Goal: Transaction & Acquisition: Purchase product/service

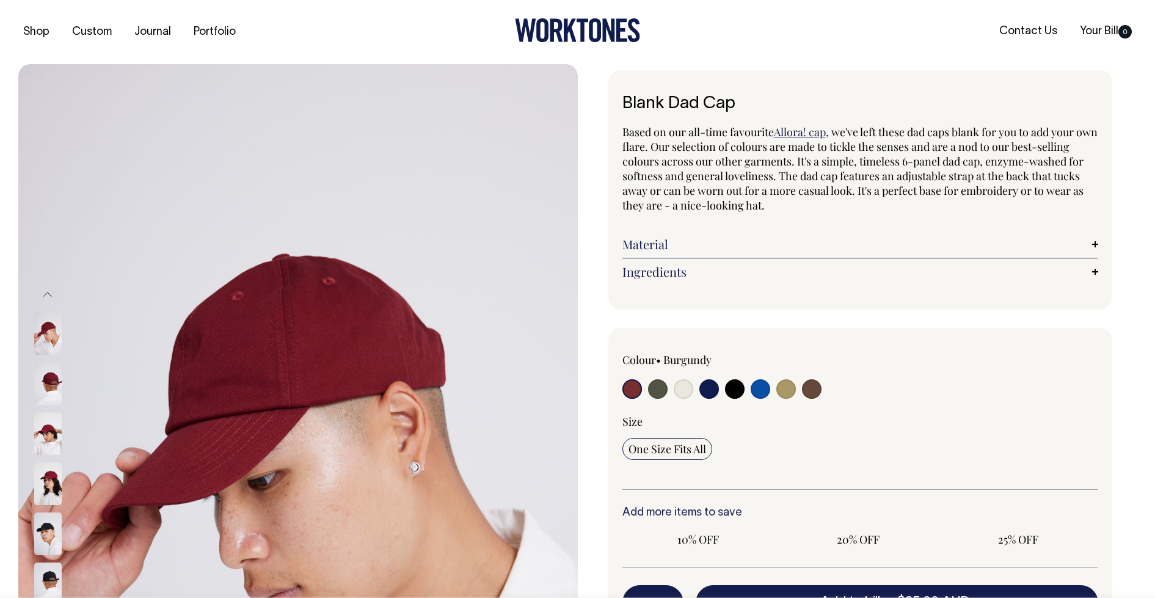
radio input "true"
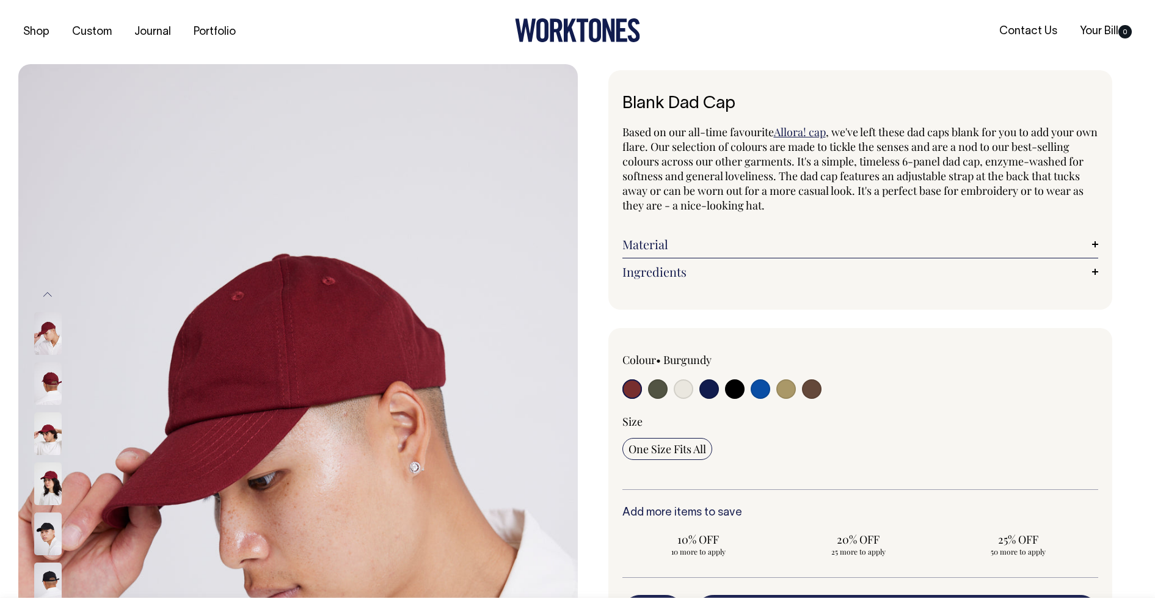
click at [658, 388] on input "radio" at bounding box center [658, 389] width 20 height 20
radio input "true"
select select "Olive"
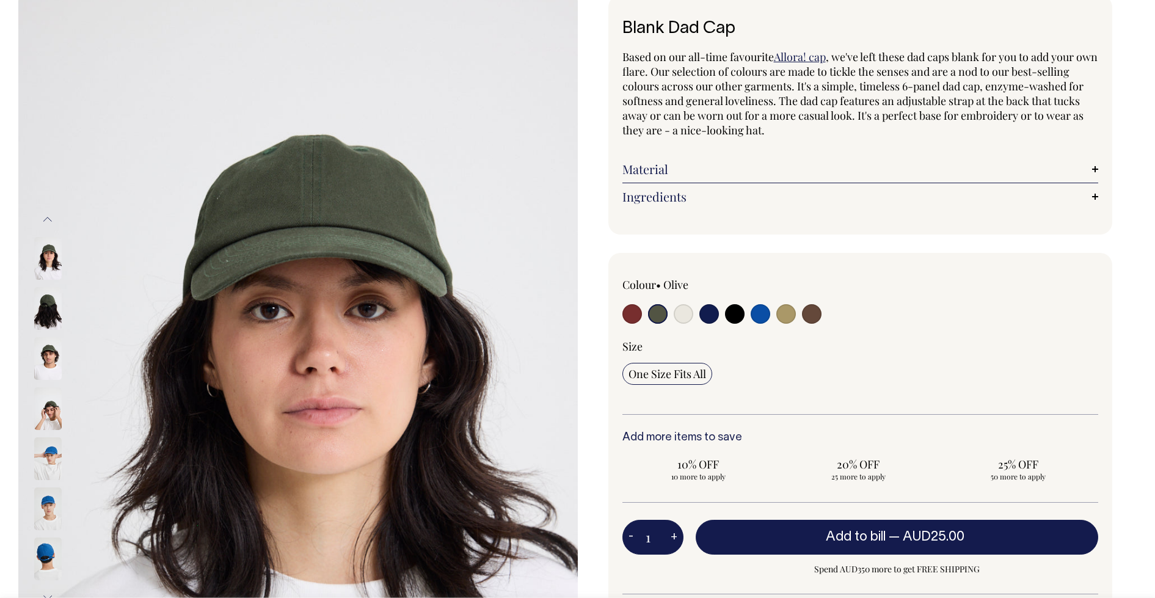
scroll to position [76, 0]
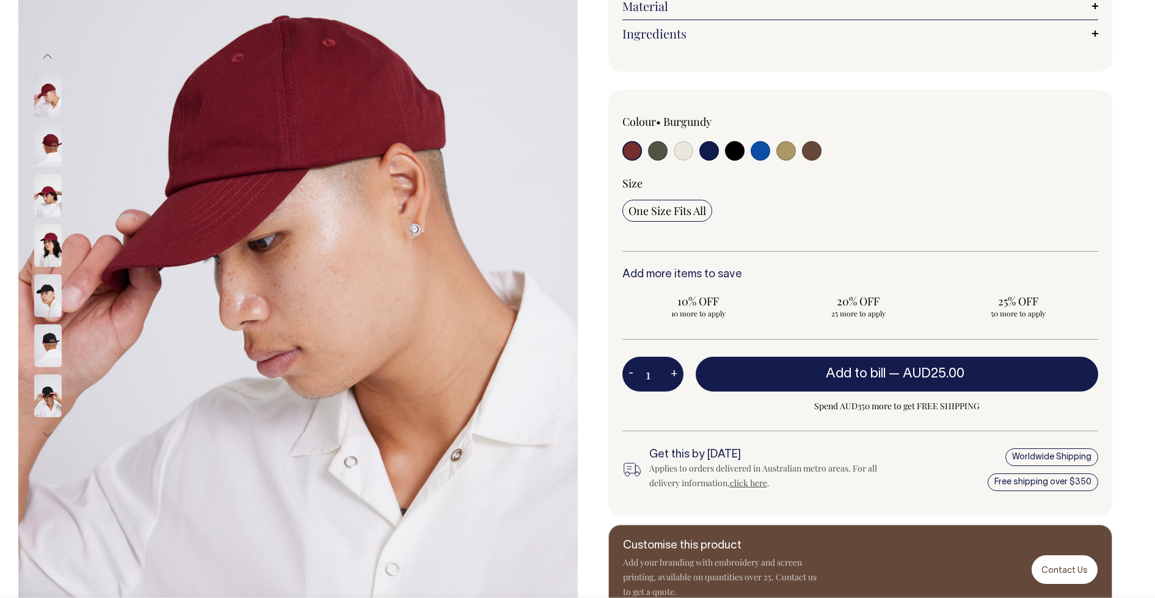
scroll to position [238, 0]
click at [657, 151] on input "radio" at bounding box center [658, 151] width 20 height 20
radio input "true"
select select "Olive"
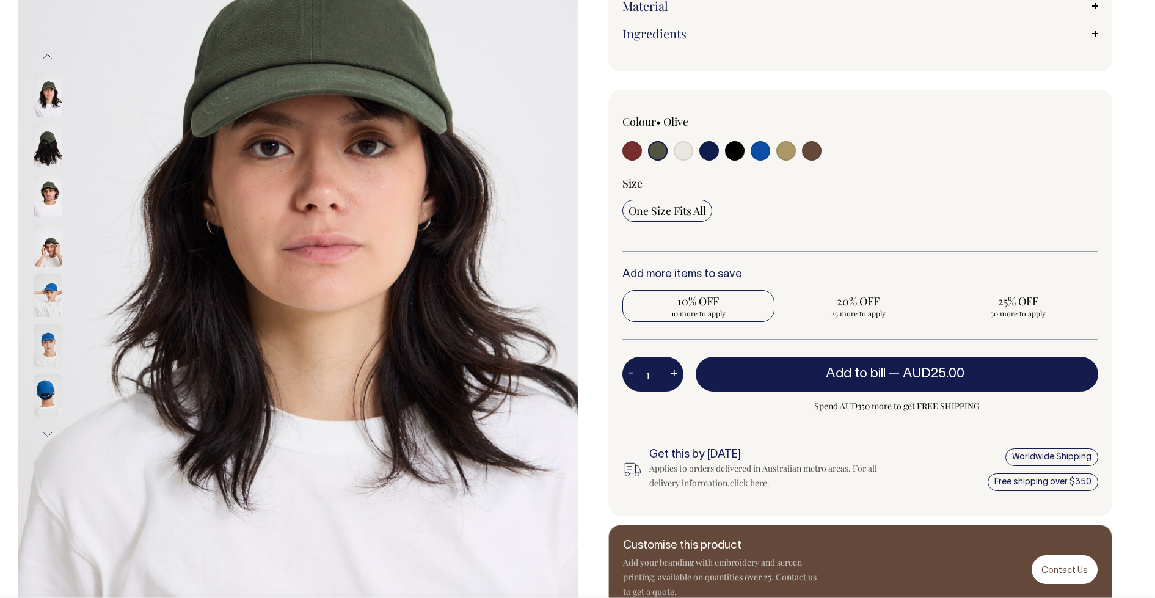
click at [713, 308] on span "10 more to apply" at bounding box center [698, 313] width 140 height 10
click at [713, 308] on input "10% OFF 10 more to apply" at bounding box center [698, 306] width 153 height 32
radio input "true"
type input "10"
radio input "true"
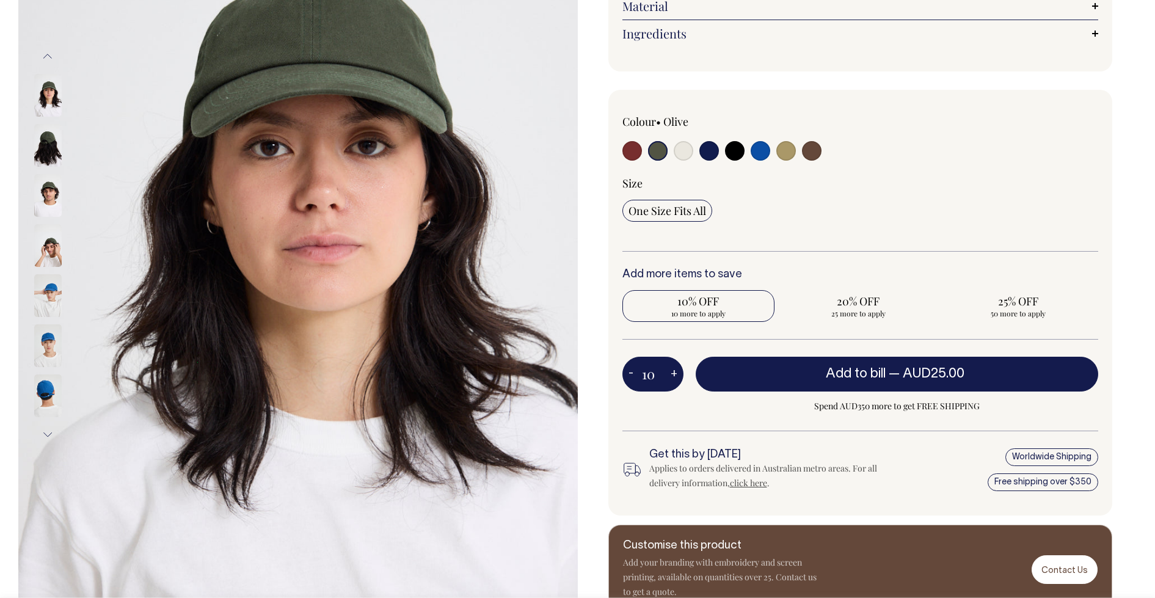
select select
type input "10"
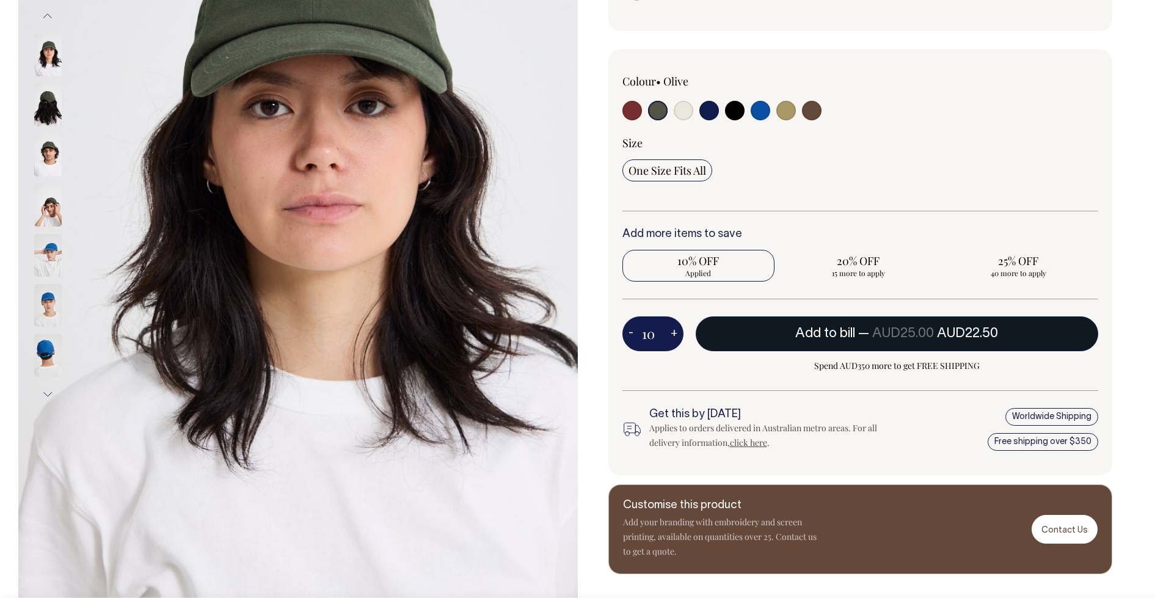
scroll to position [279, 0]
click at [875, 338] on span "AUD25.00" at bounding box center [903, 333] width 62 height 12
type input "1"
radio input "false"
type input "1"
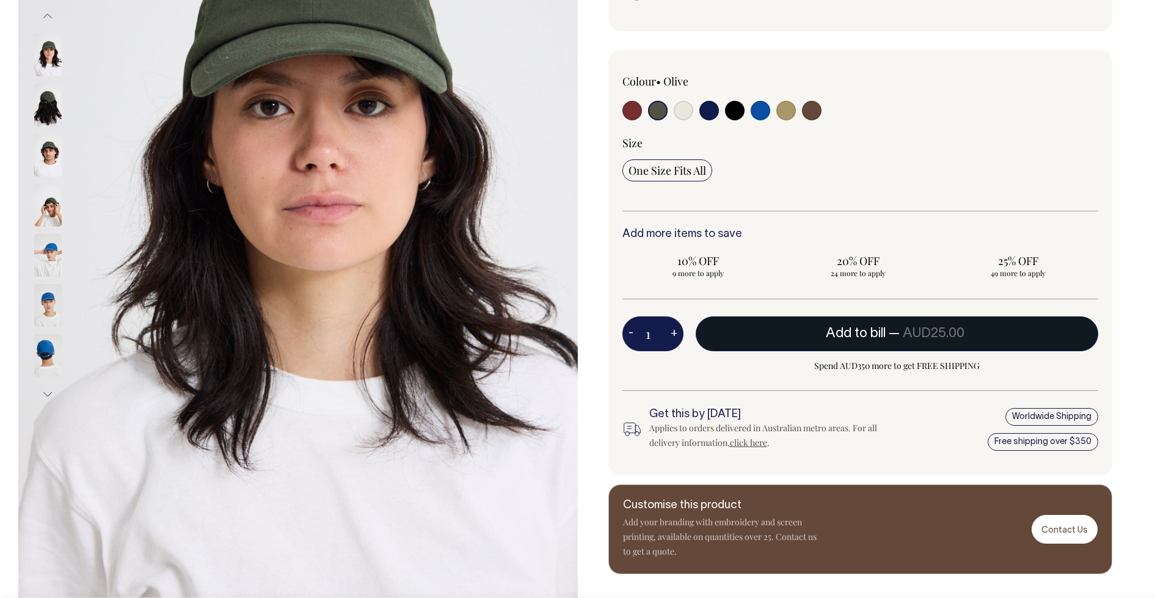
radio input "true"
